Goal: Information Seeking & Learning: Learn about a topic

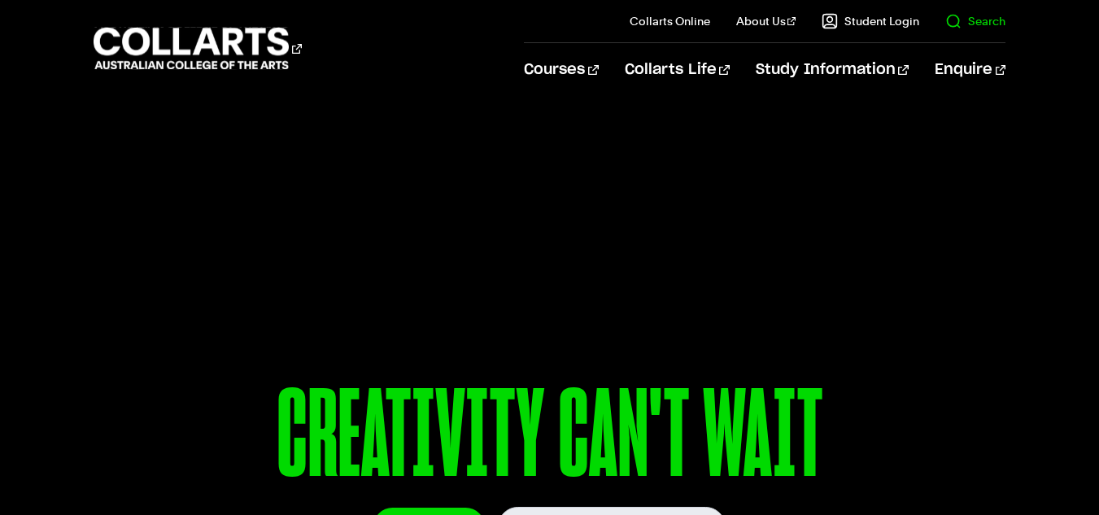
click at [967, 23] on link "Search" at bounding box center [975, 21] width 60 height 16
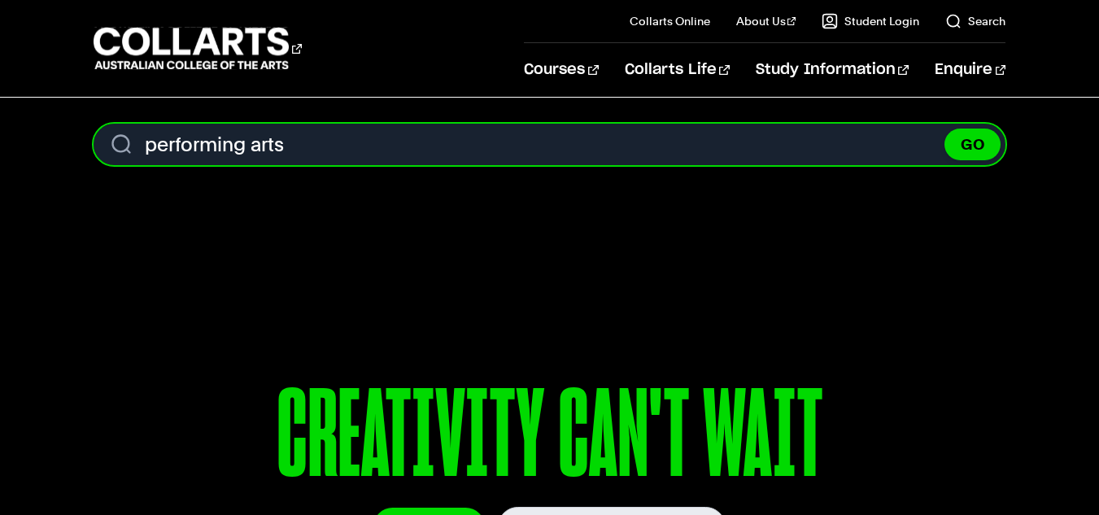
type input "performing arts"
click at [945, 129] on button "GO" at bounding box center [973, 145] width 56 height 32
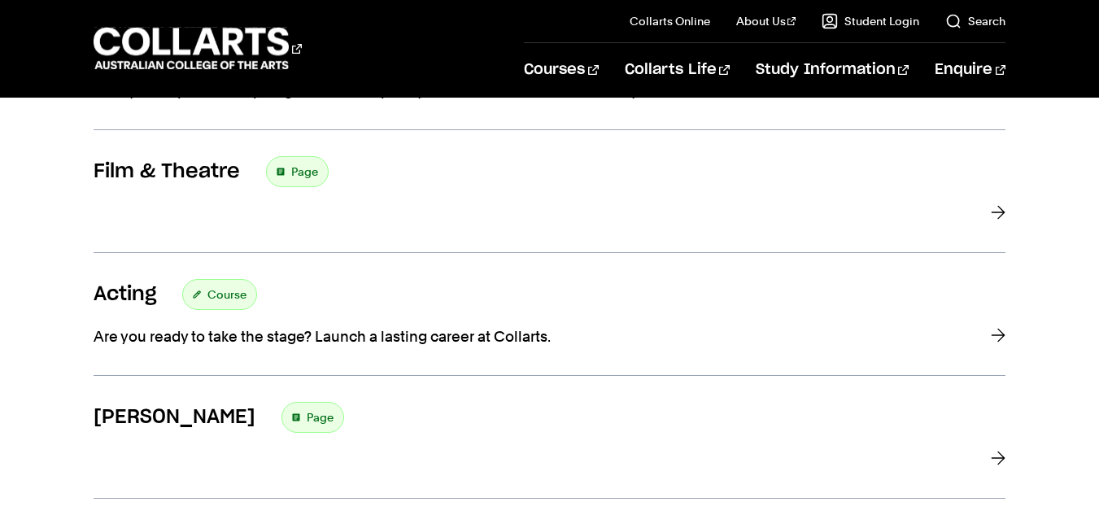
scroll to position [658, 0]
click at [146, 284] on h3 "Acting" at bounding box center [125, 293] width 63 height 24
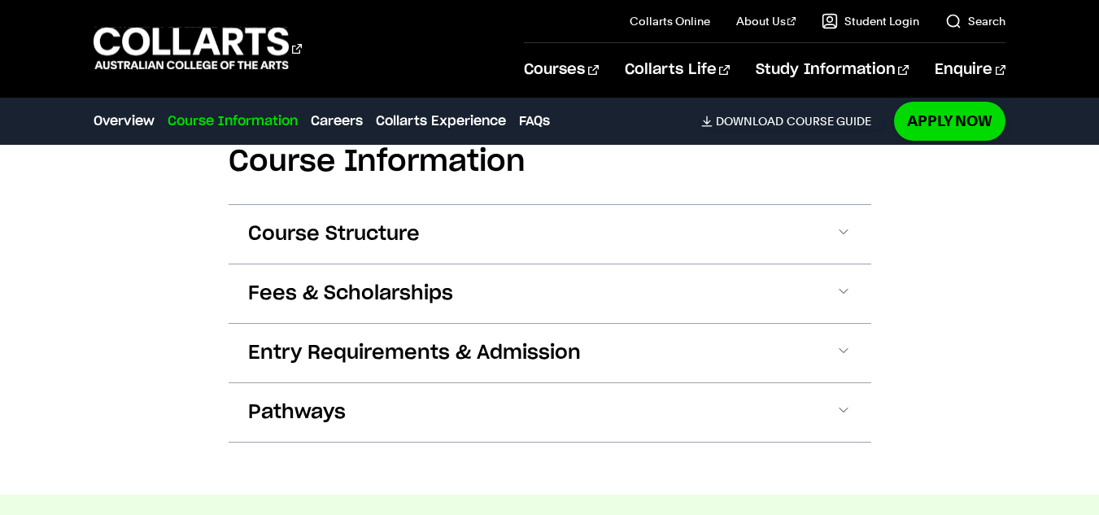
scroll to position [1545, 0]
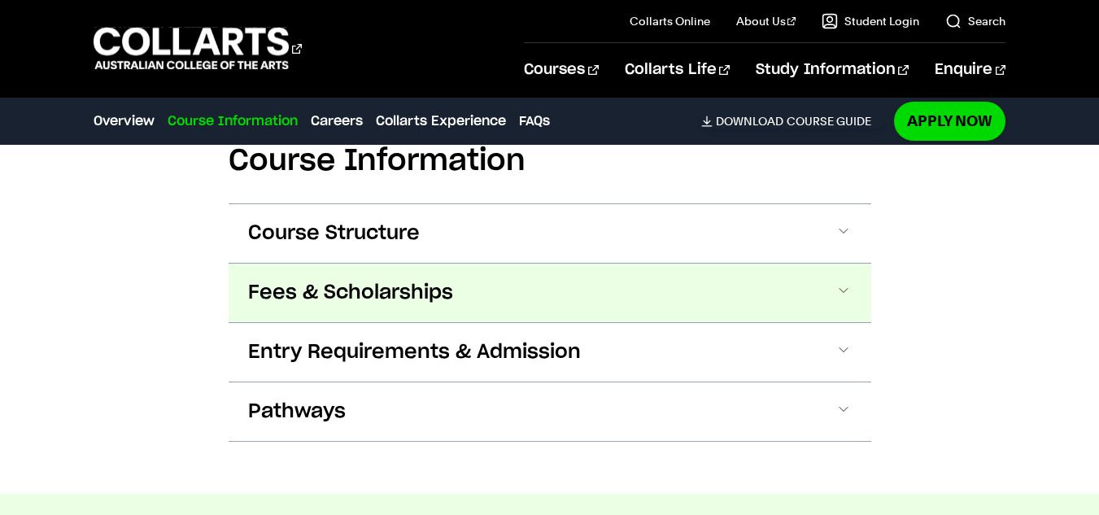
click at [848, 286] on span at bounding box center [844, 292] width 16 height 21
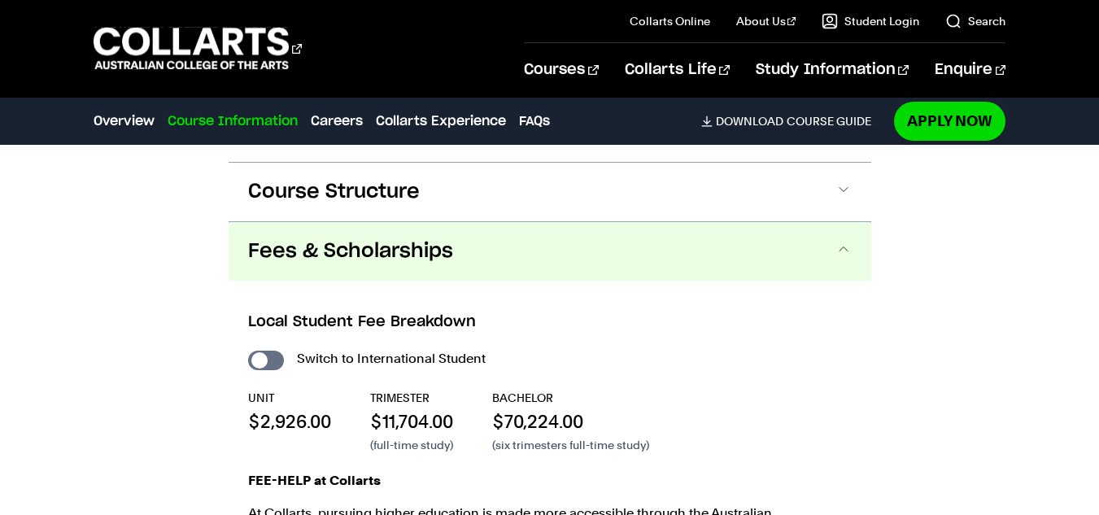
scroll to position [1584, 0]
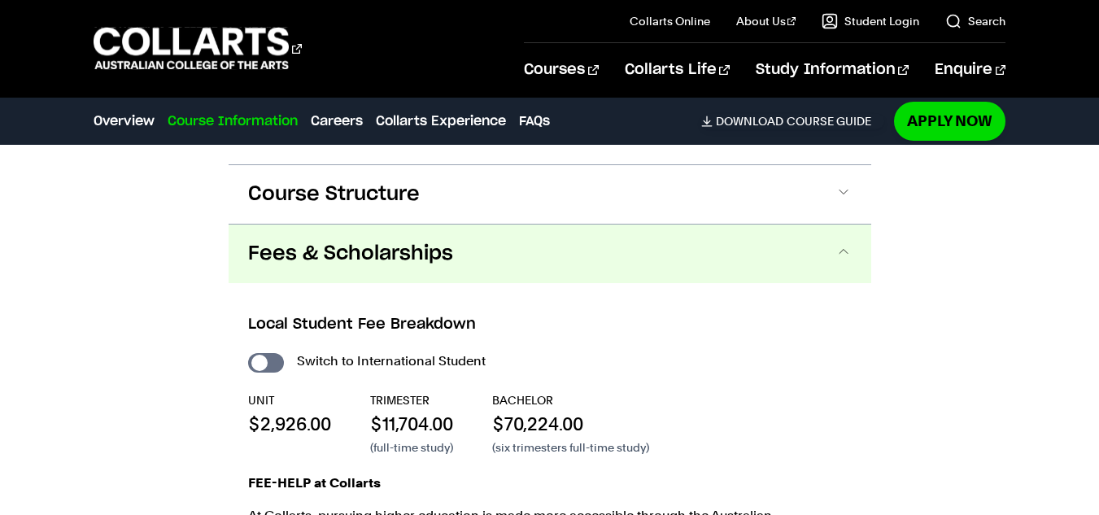
click at [836, 240] on button "Fees & Scholarships" at bounding box center [550, 254] width 643 height 59
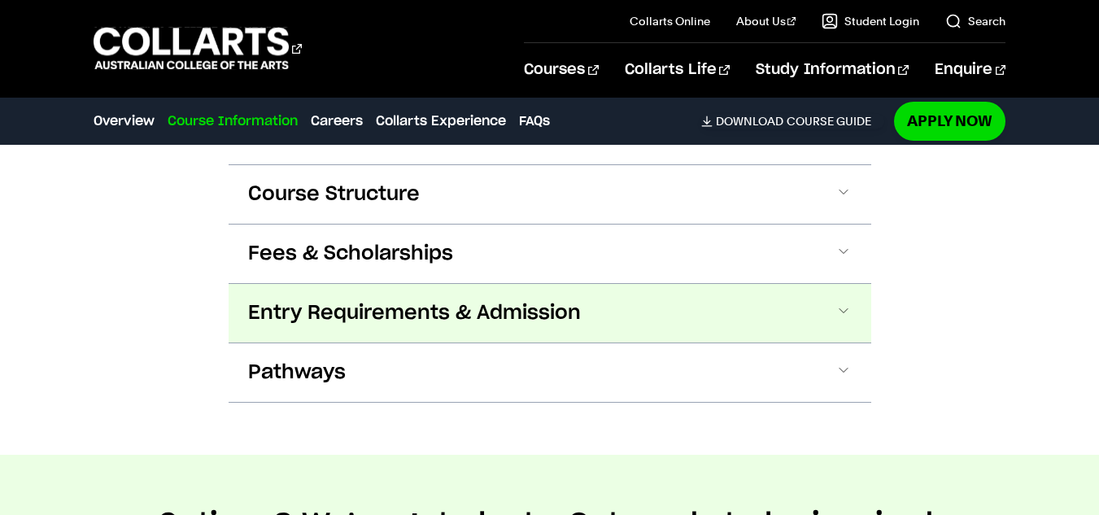
click at [840, 298] on button "Entry Requirements & Admission" at bounding box center [550, 313] width 643 height 59
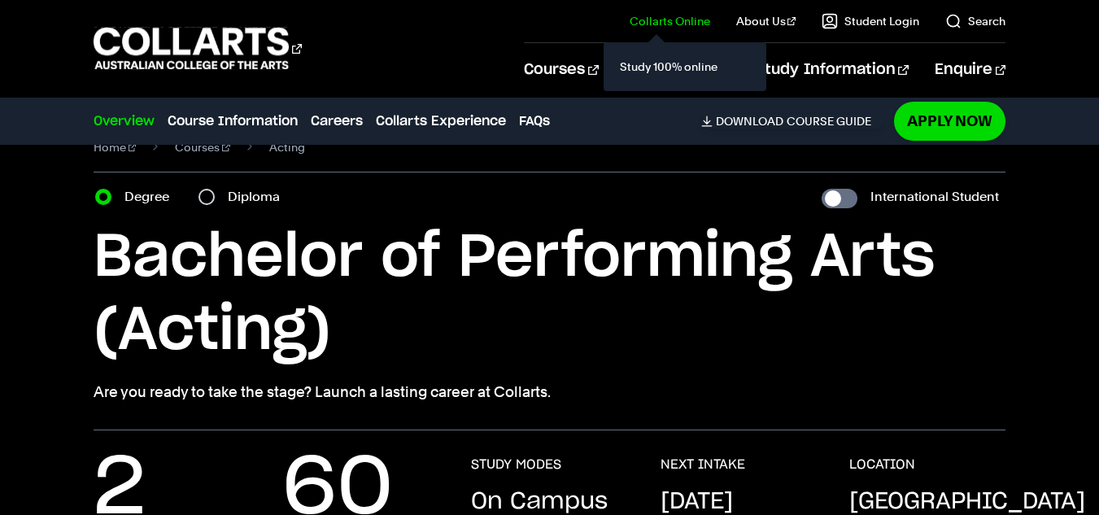
scroll to position [27, 0]
